Goal: Task Accomplishment & Management: Use online tool/utility

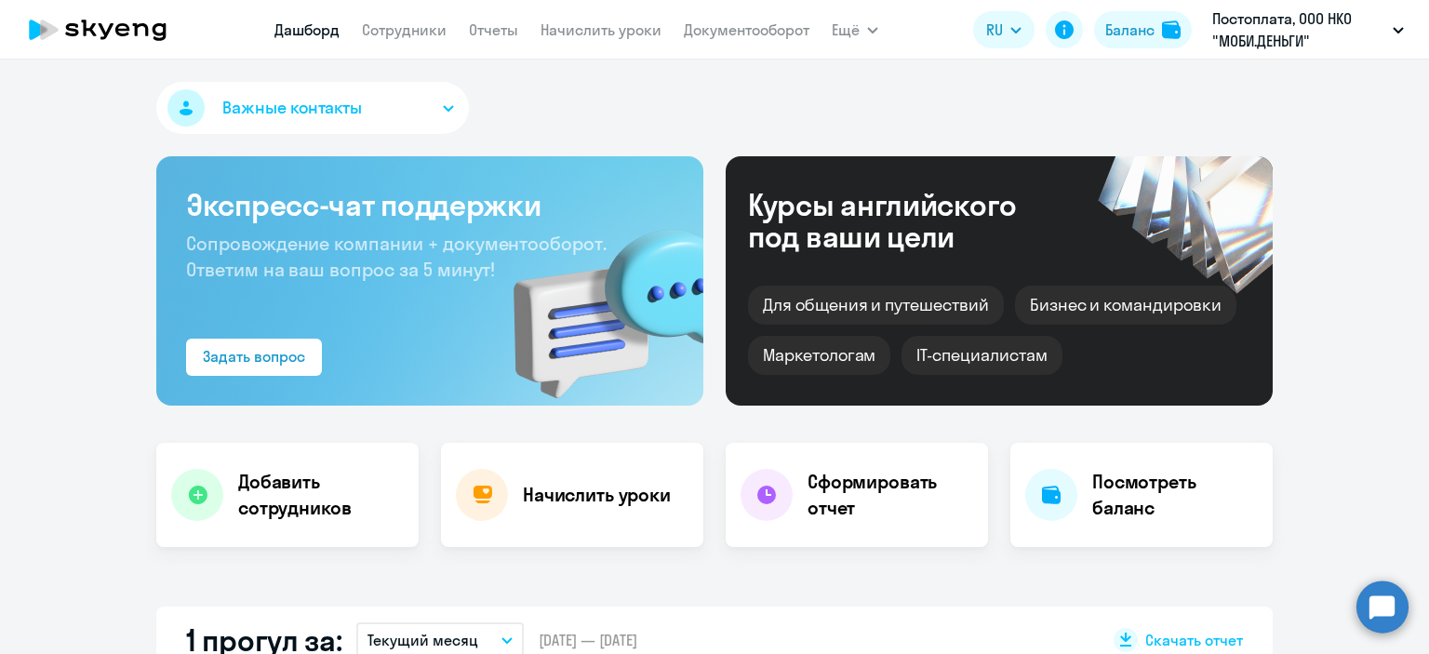
select select "30"
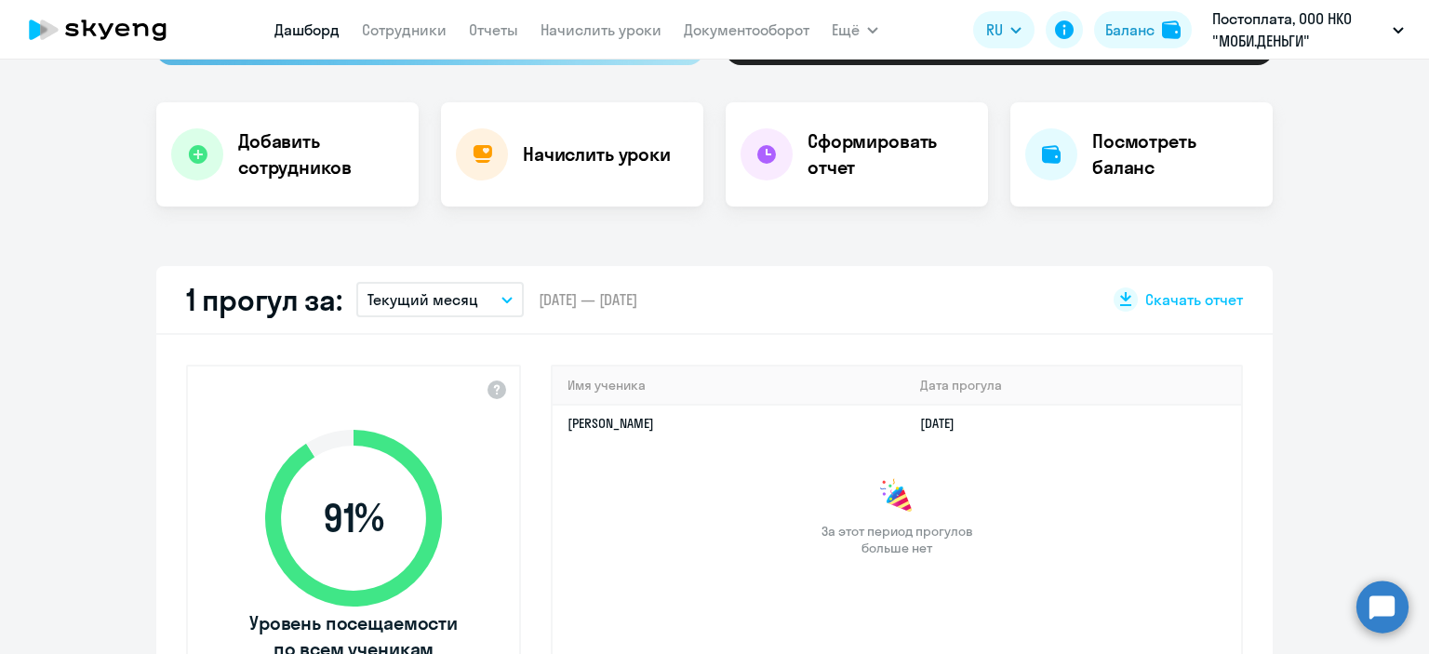
scroll to position [241, 0]
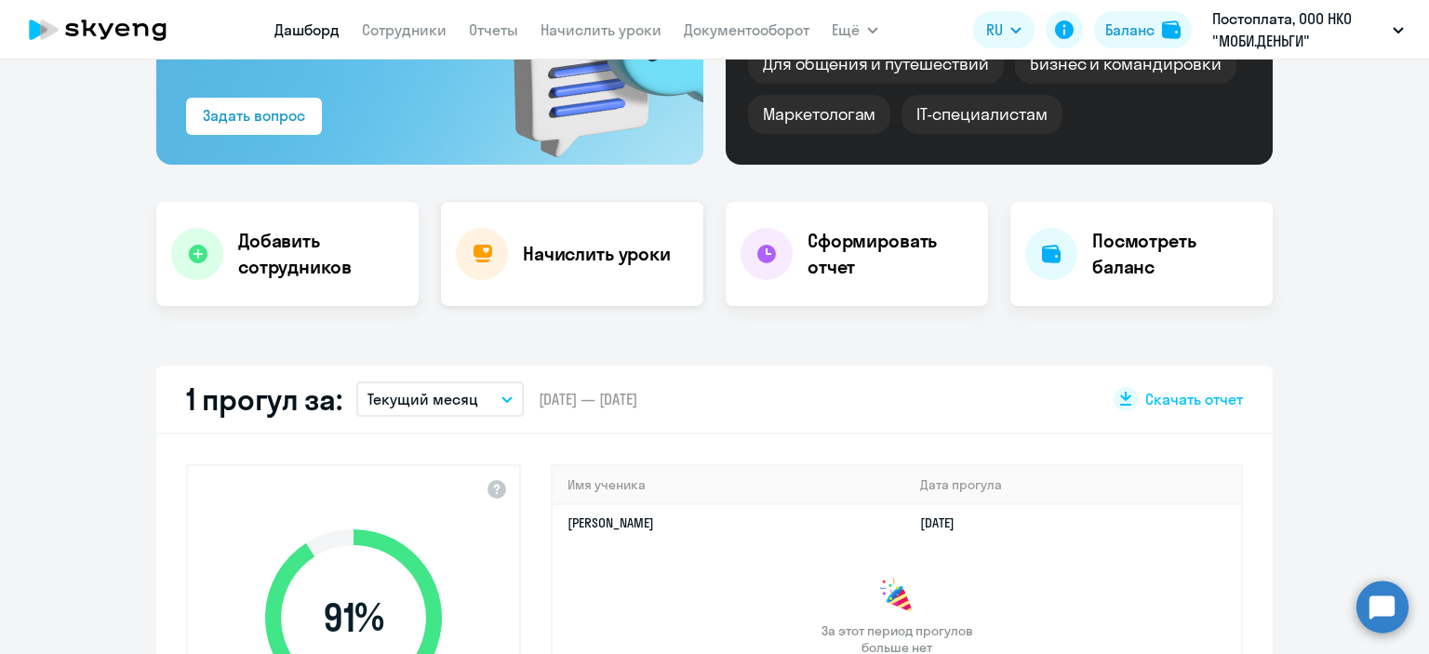
click at [572, 260] on h4 "Начислить уроки" at bounding box center [597, 254] width 148 height 26
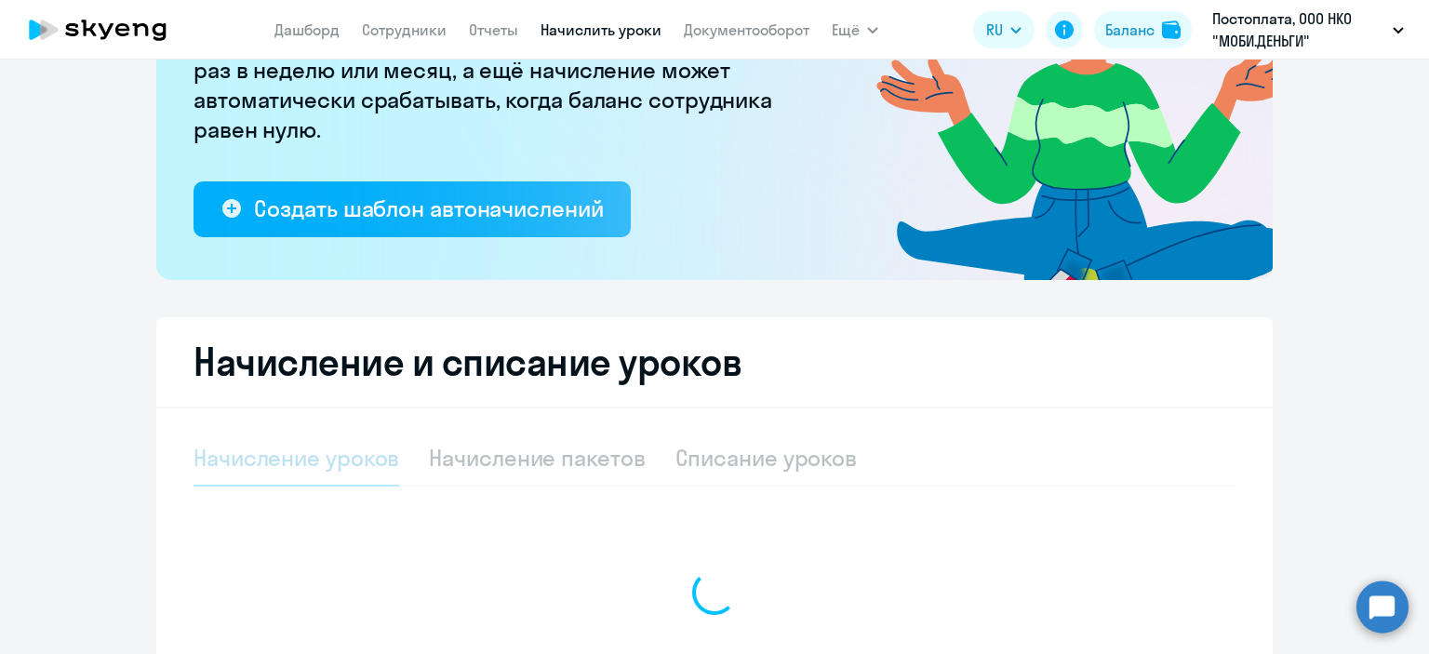
select select "10"
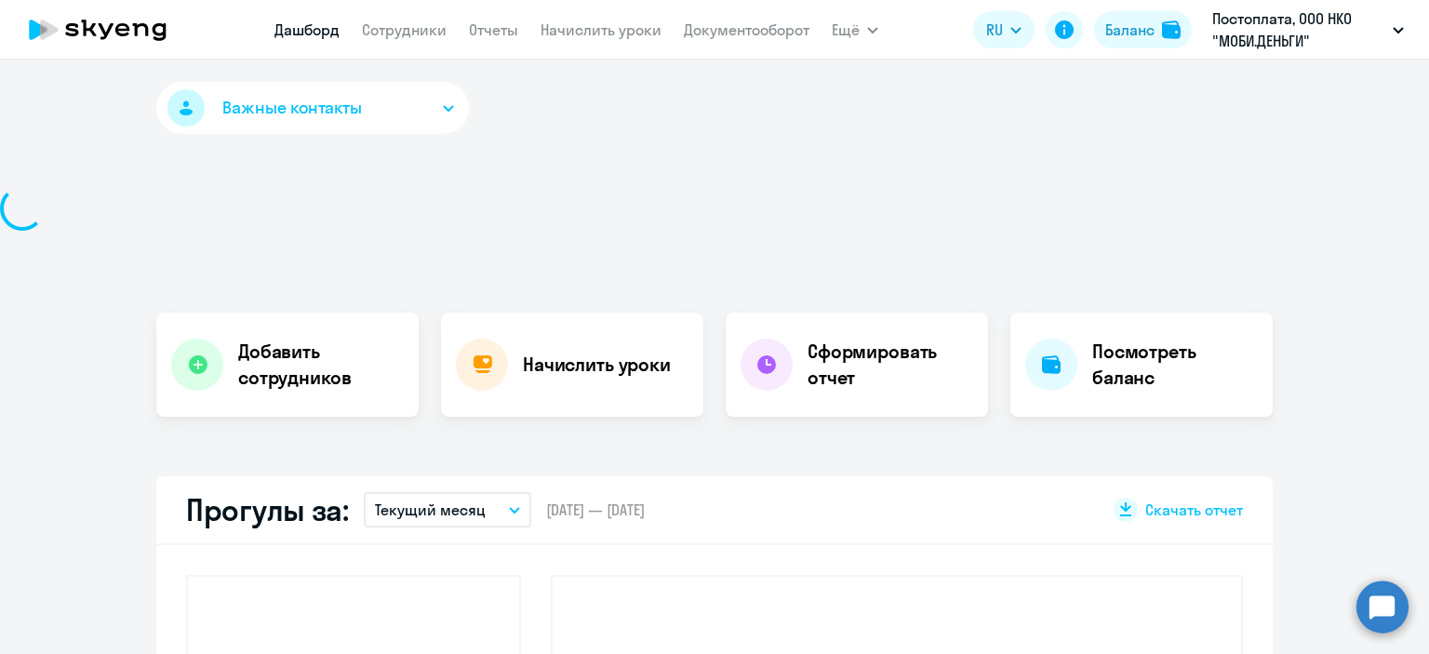
select select "30"
